Goal: Navigation & Orientation: Understand site structure

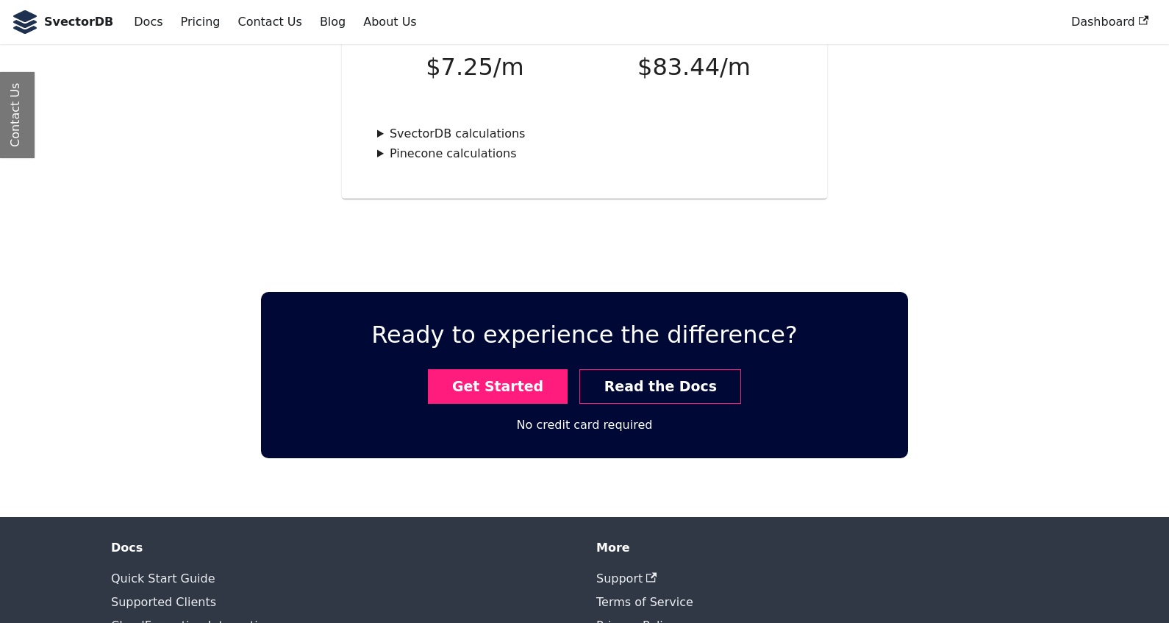
scroll to position [3773, 0]
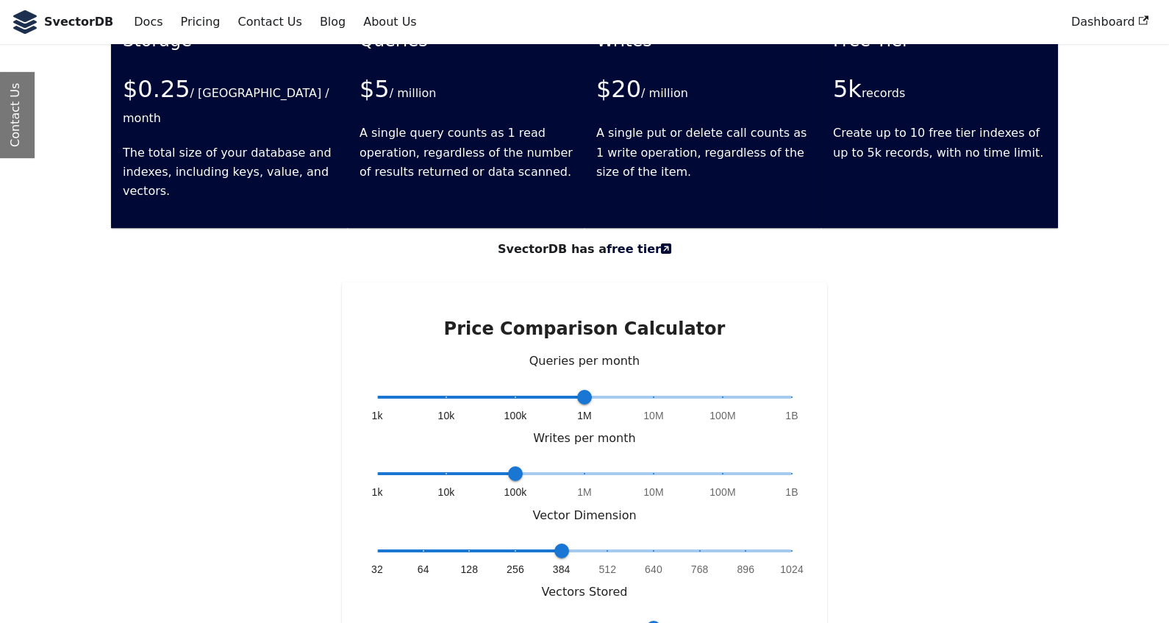
scroll to position [3773, 0]
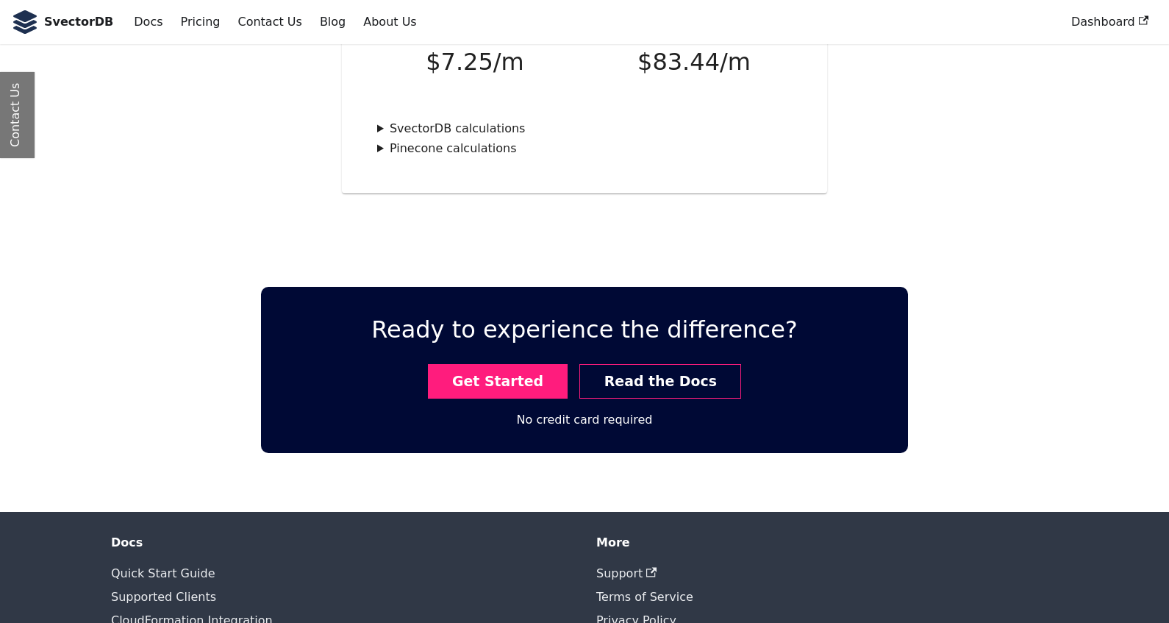
drag, startPoint x: 288, startPoint y: 524, endPoint x: 288, endPoint y: 515, distance: 9.6
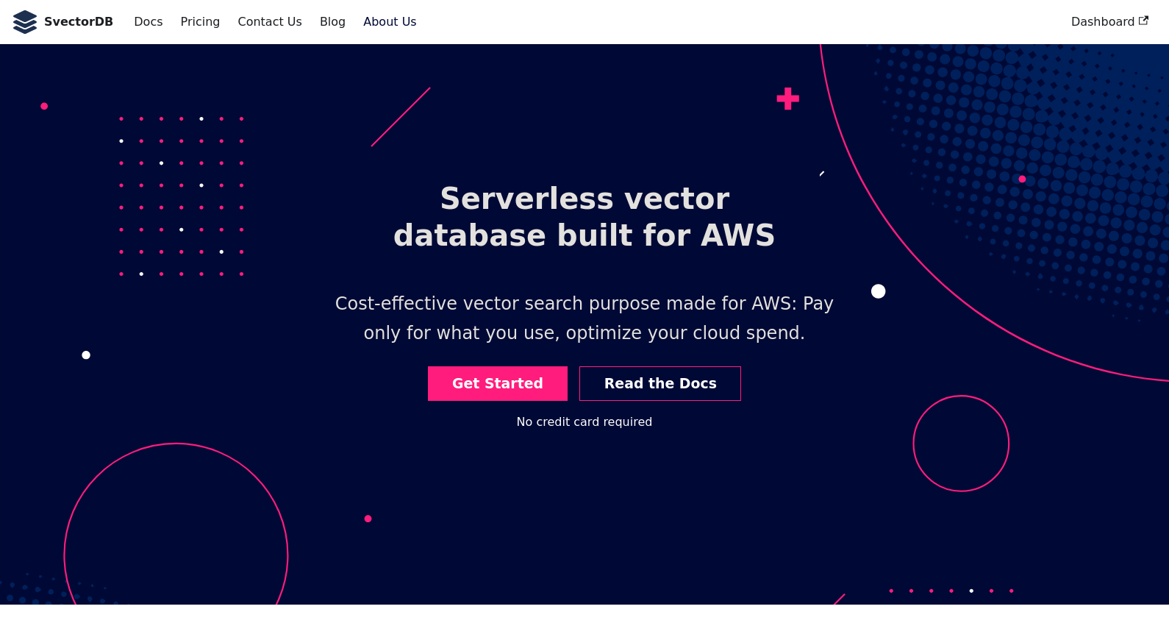
click at [365, 29] on link "About Us" at bounding box center [390, 22] width 71 height 25
click at [377, 26] on link "About Us" at bounding box center [390, 22] width 71 height 25
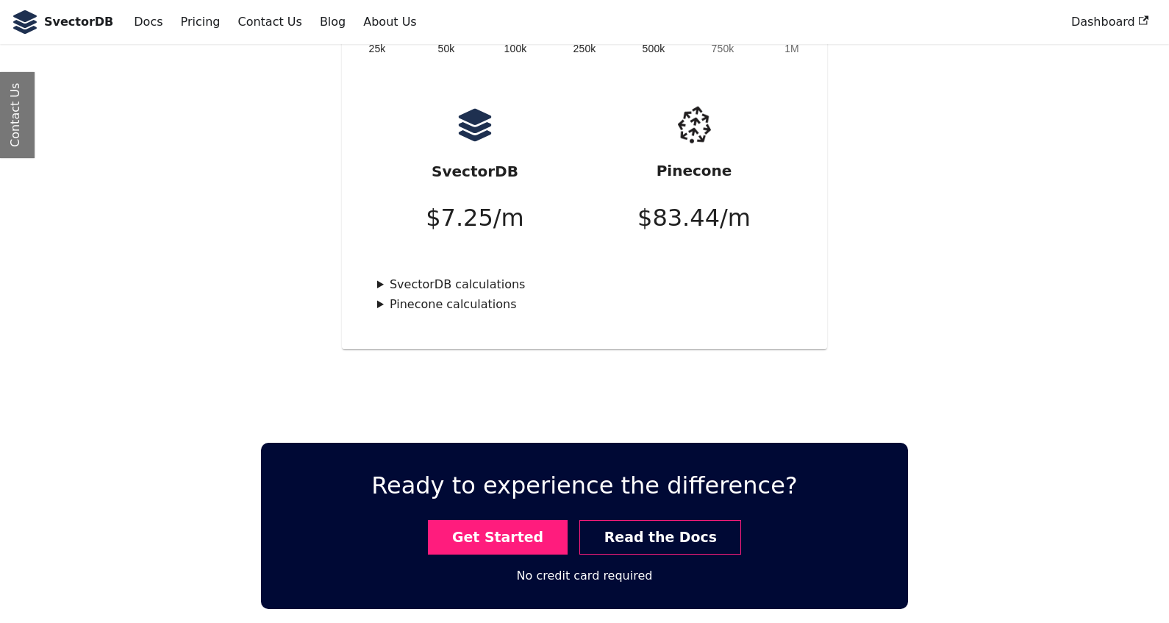
scroll to position [3773, 0]
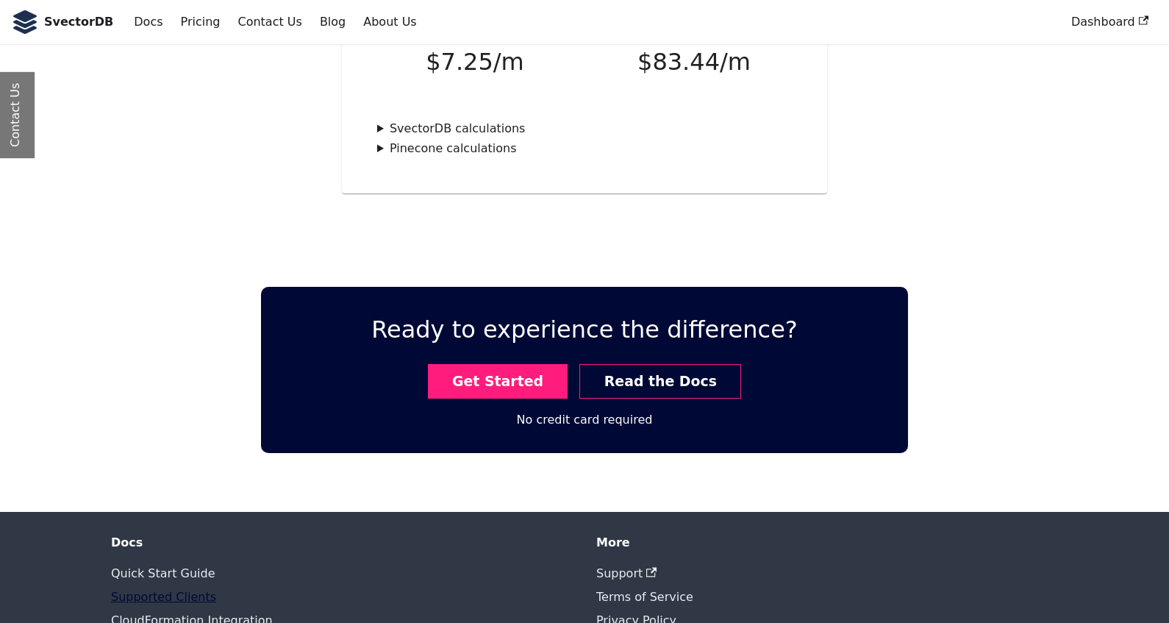
click at [172, 590] on link "Supported Clients" at bounding box center [163, 597] width 105 height 14
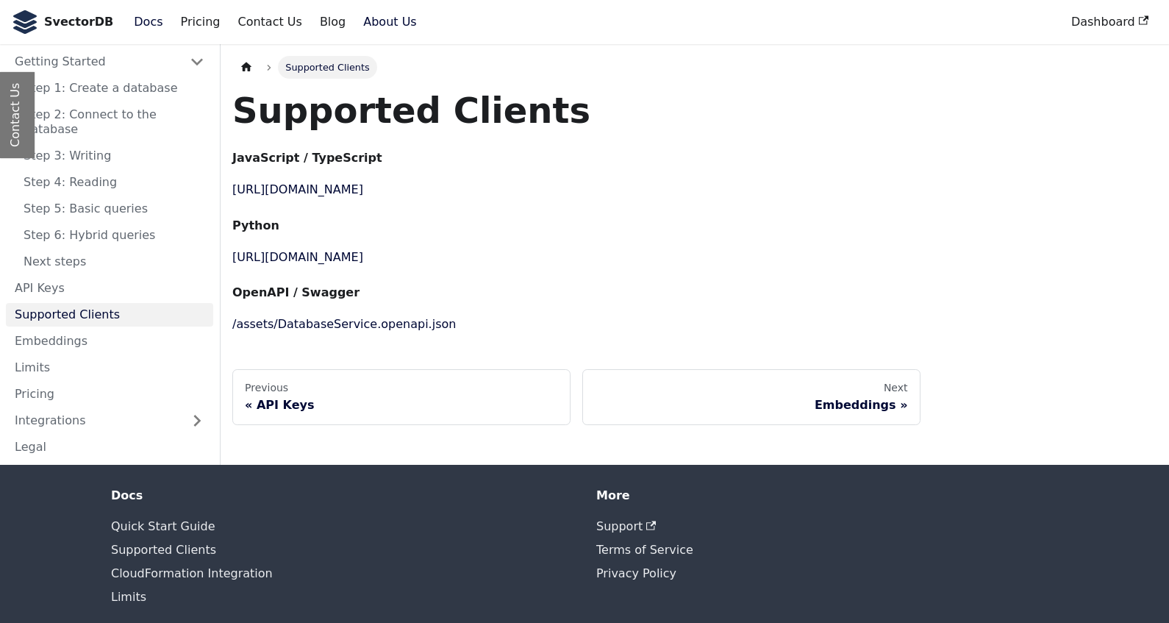
click at [355, 27] on link "About Us" at bounding box center [390, 22] width 71 height 25
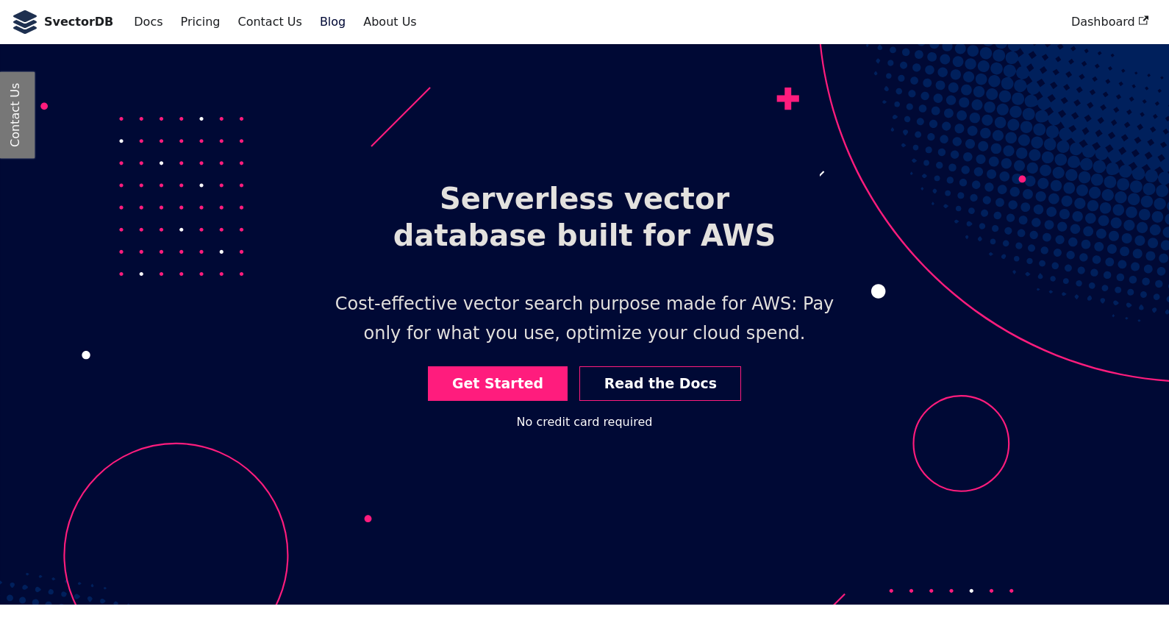
click at [321, 24] on link "Blog" at bounding box center [332, 22] width 43 height 25
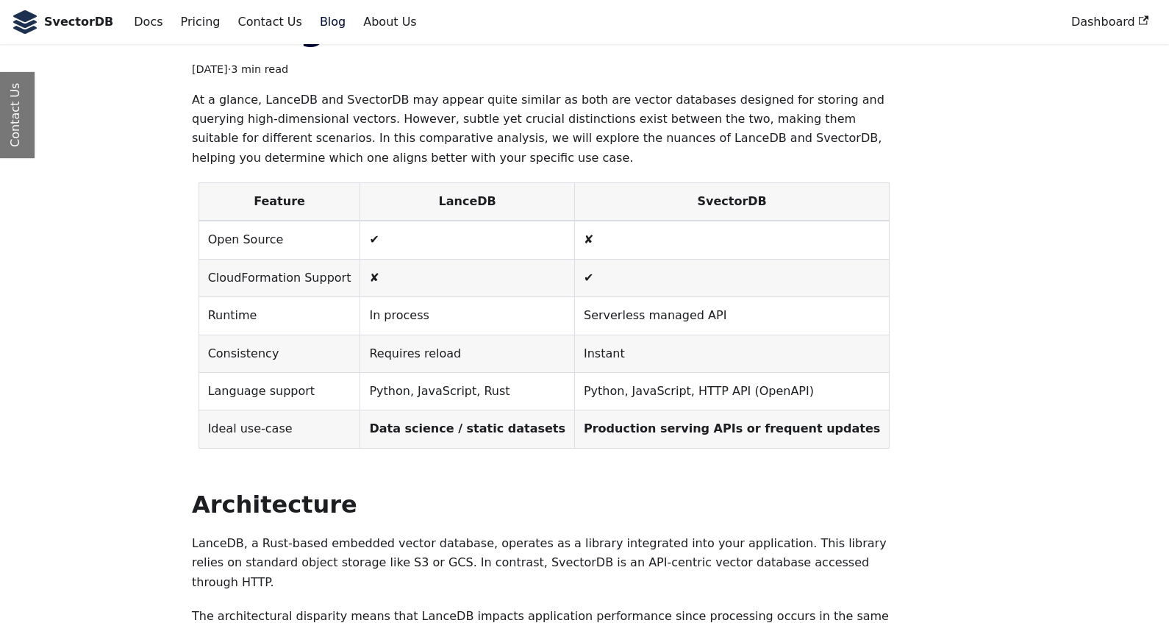
scroll to position [18586, 0]
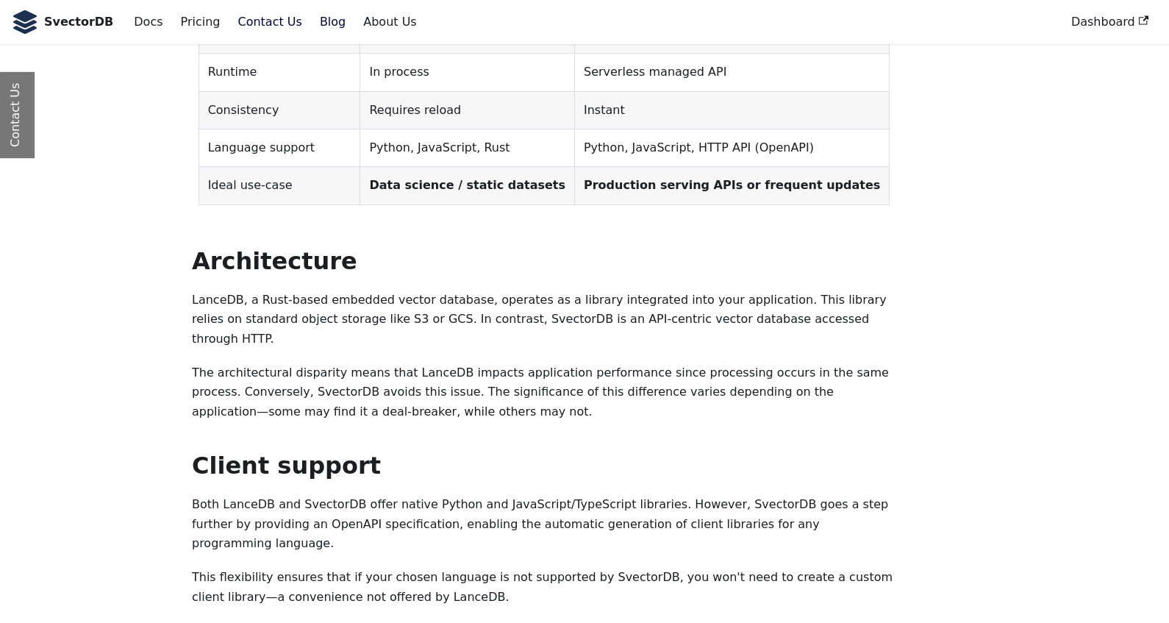
click at [243, 20] on link "Contact Us" at bounding box center [270, 22] width 82 height 25
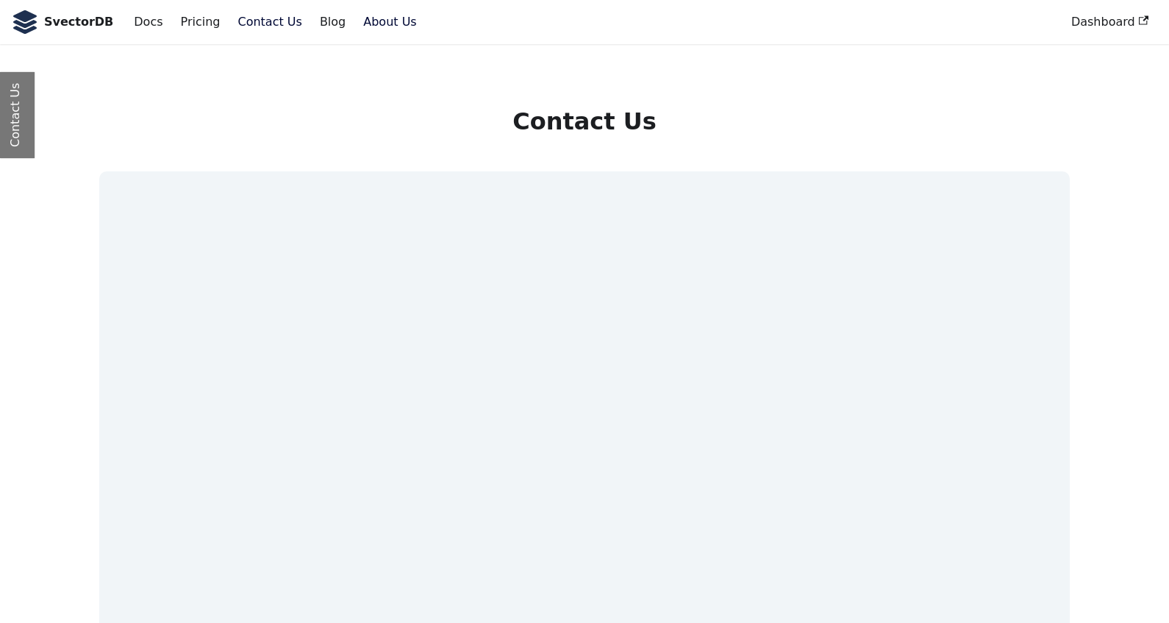
click at [355, 26] on link "About Us" at bounding box center [390, 22] width 71 height 25
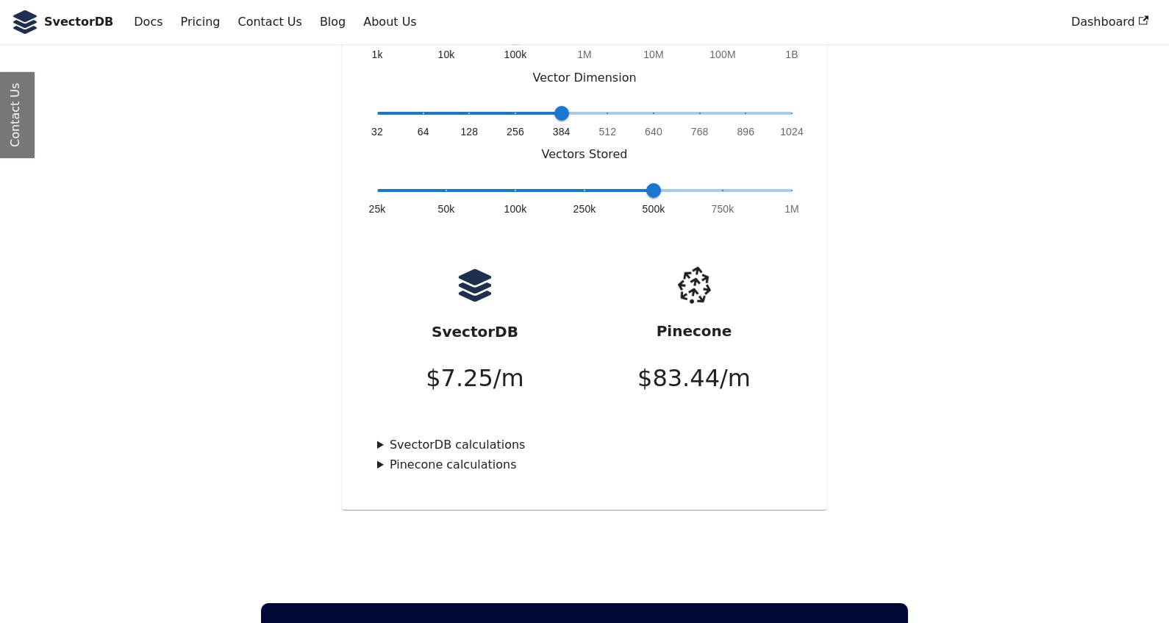
scroll to position [3773, 0]
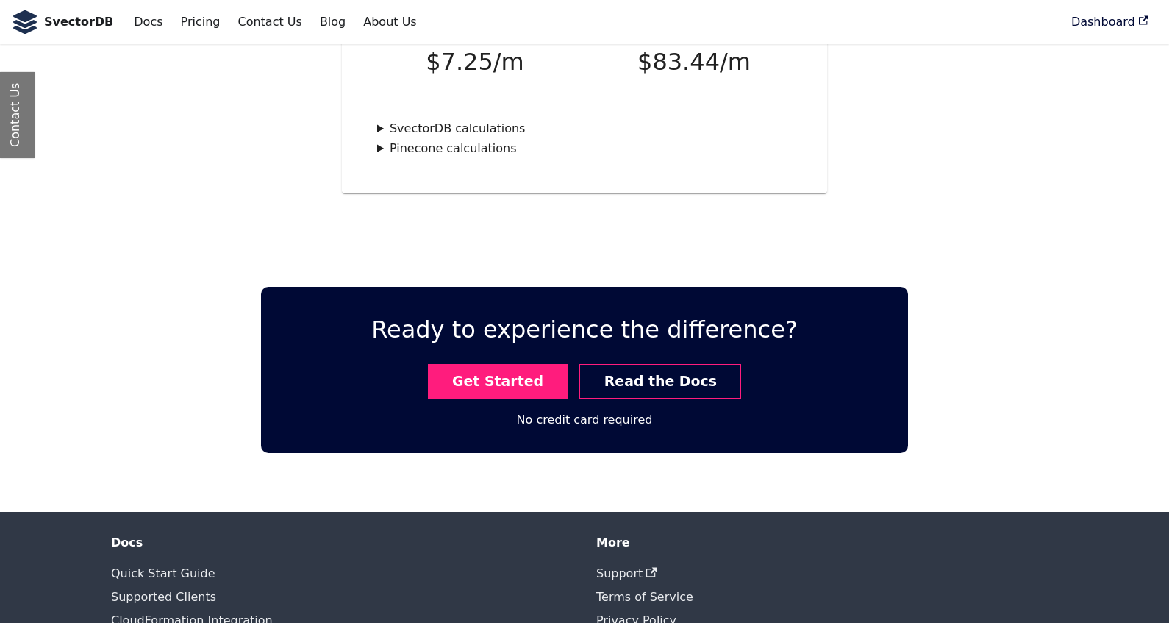
click at [1128, 18] on link "Dashboard" at bounding box center [1110, 22] width 95 height 25
click at [313, 18] on link "Blog" at bounding box center [332, 22] width 43 height 25
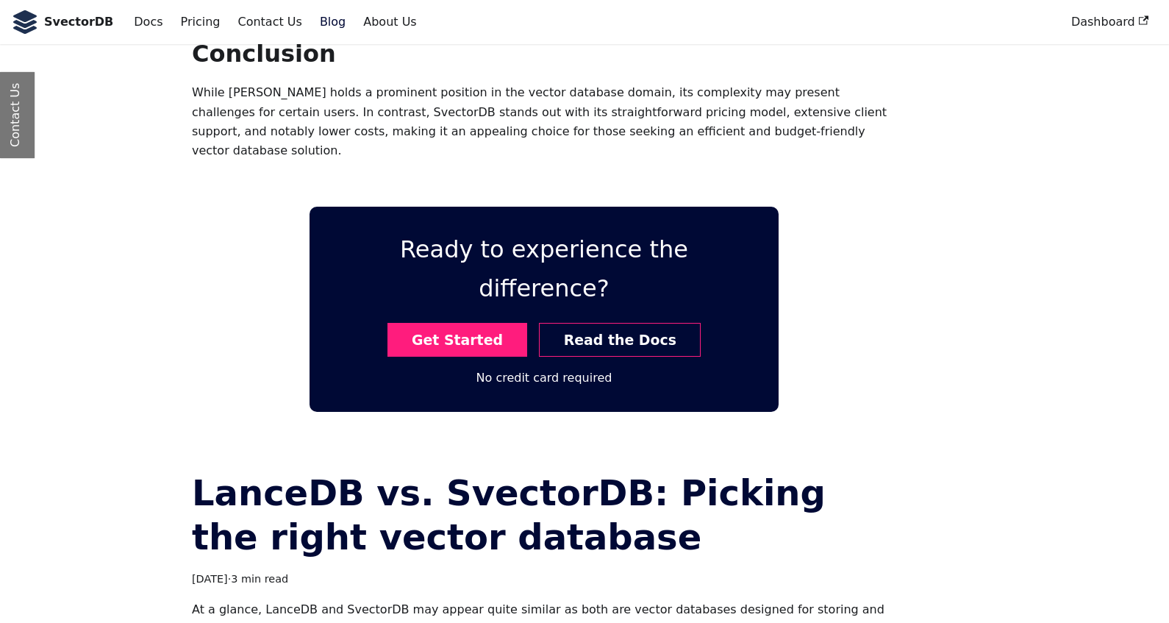
scroll to position [18586, 0]
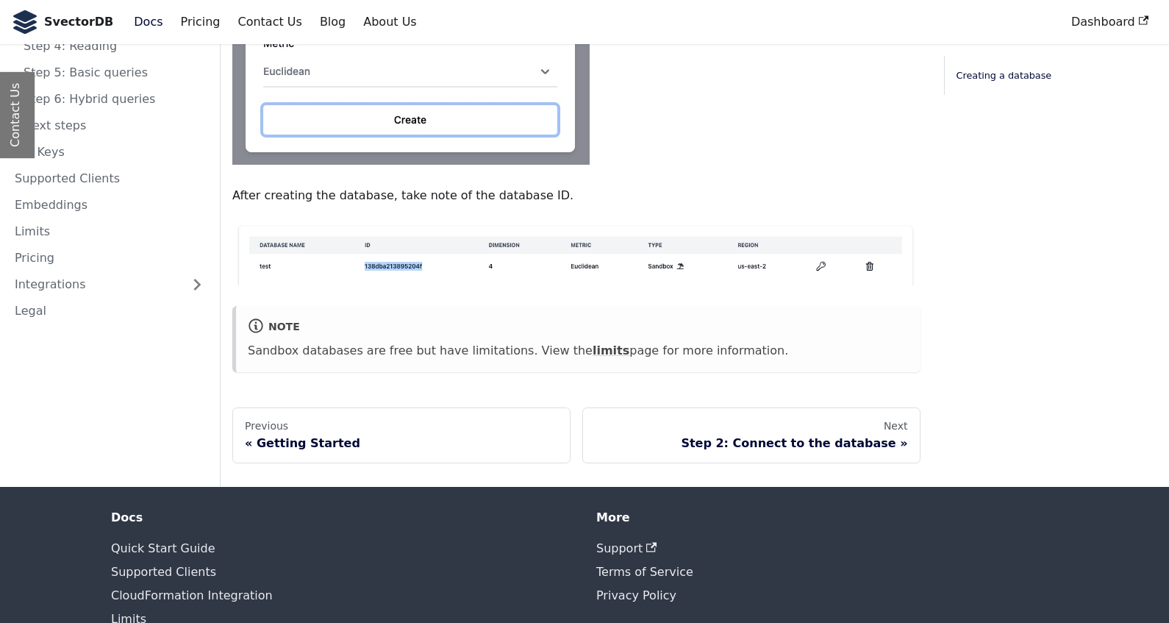
scroll to position [879, 0]
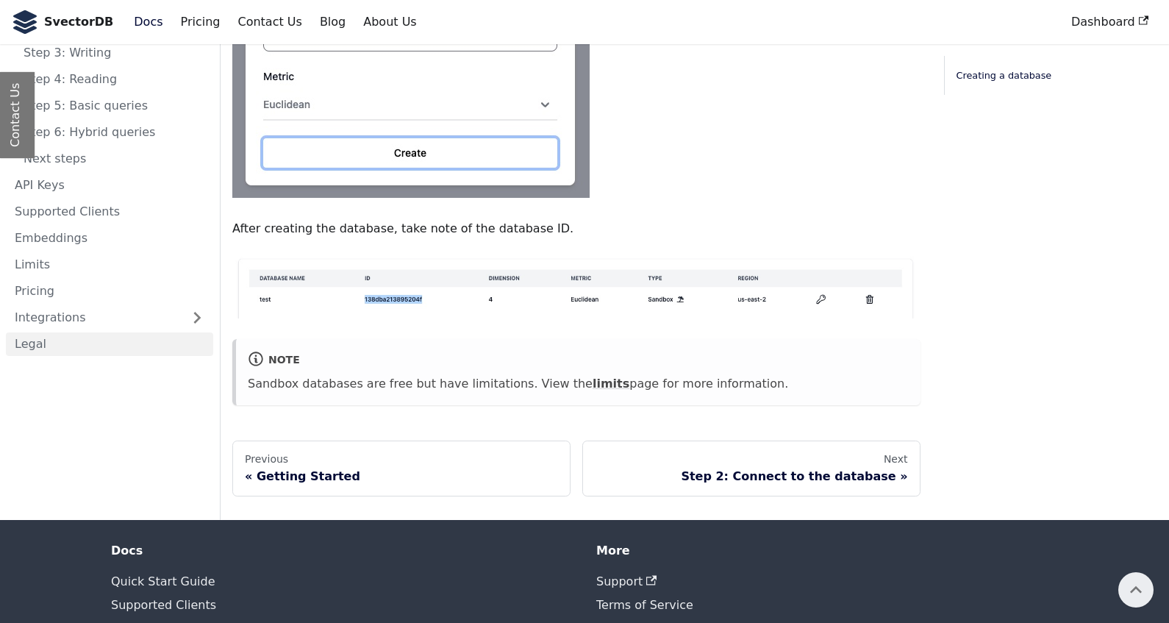
click at [112, 332] on link "Legal" at bounding box center [109, 344] width 207 height 24
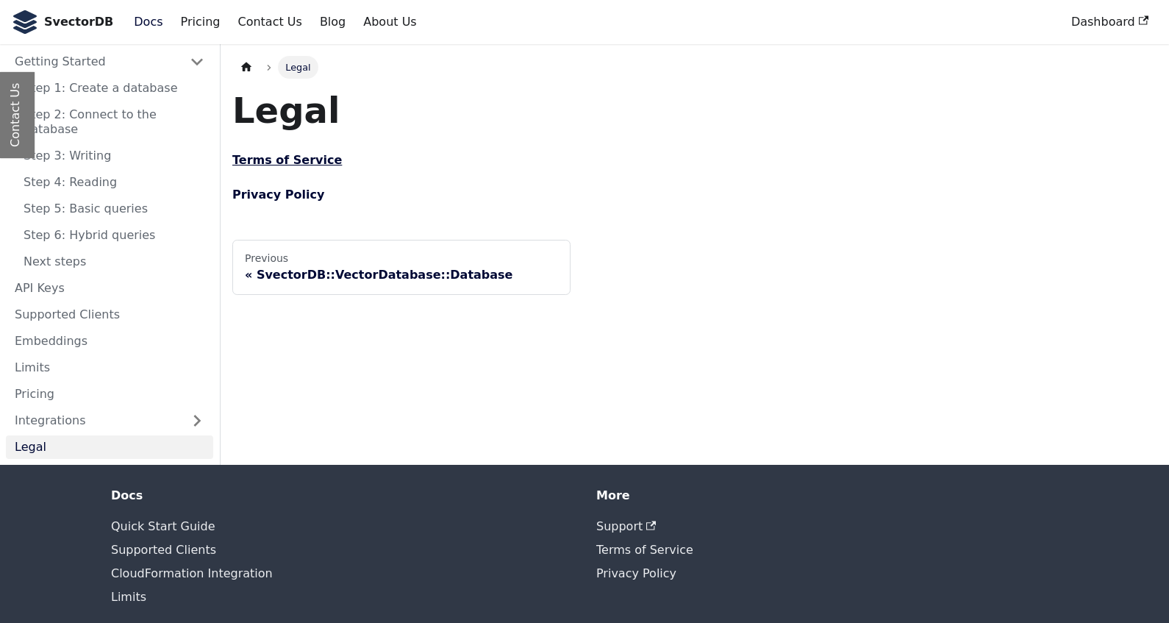
click at [282, 154] on link "Terms of Service" at bounding box center [287, 160] width 110 height 14
click at [266, 198] on link "Privacy Policy" at bounding box center [278, 195] width 92 height 14
click at [78, 19] on b "SvectorDB" at bounding box center [78, 22] width 69 height 19
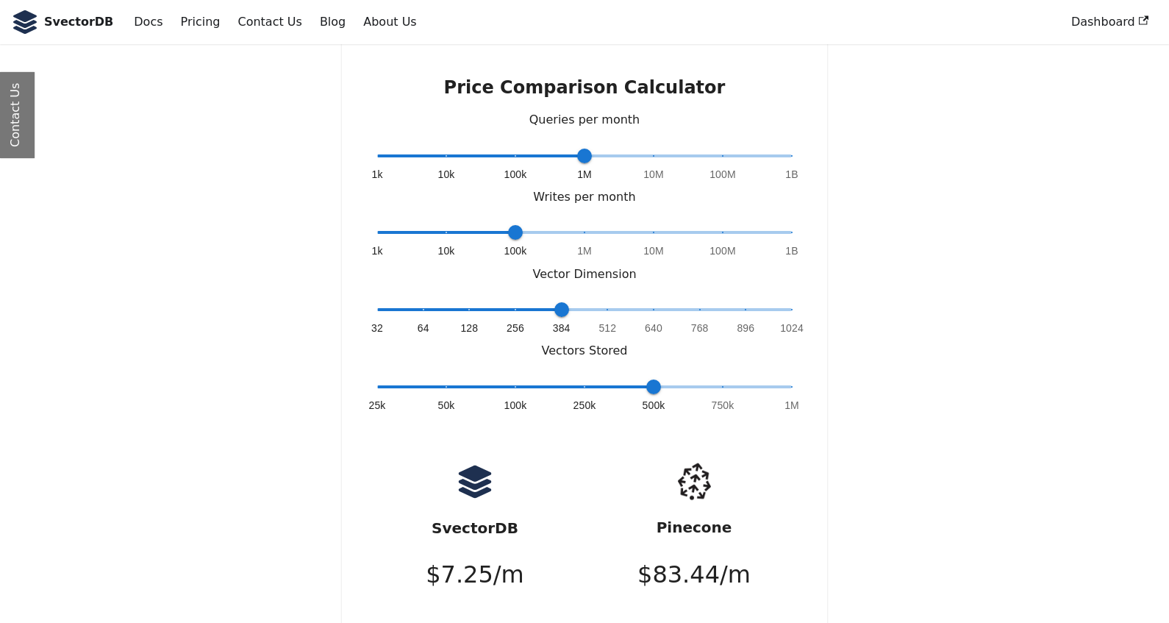
scroll to position [3236, 0]
